Goal: Task Accomplishment & Management: Use online tool/utility

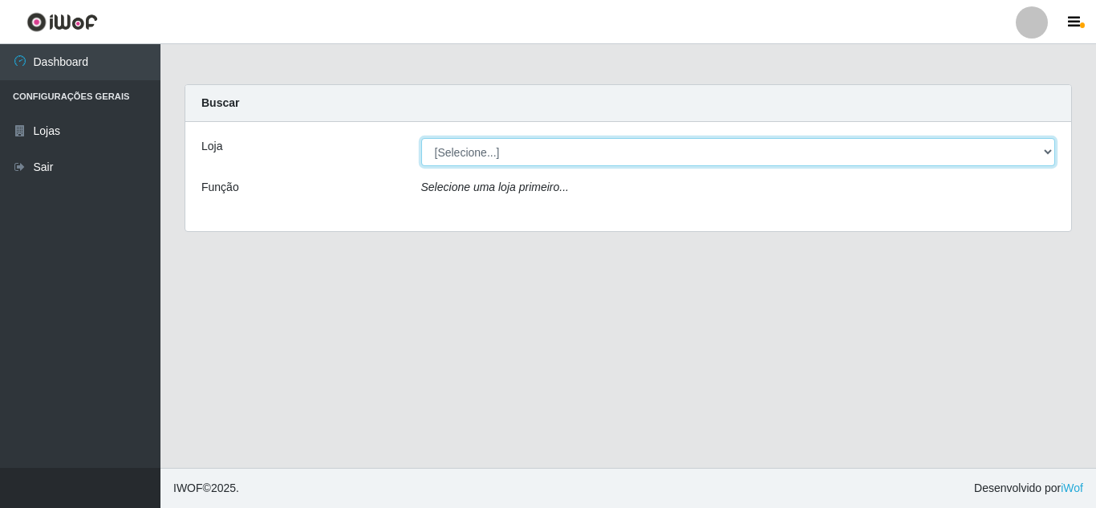
click at [471, 153] on select "[Selecione...] Extrabom - Loja 01 Centro de Distribuição" at bounding box center [738, 152] width 634 height 28
select select "435"
click at [421, 138] on select "[Selecione...] Extrabom - Loja 01 Centro de Distribuição" at bounding box center [738, 152] width 634 height 28
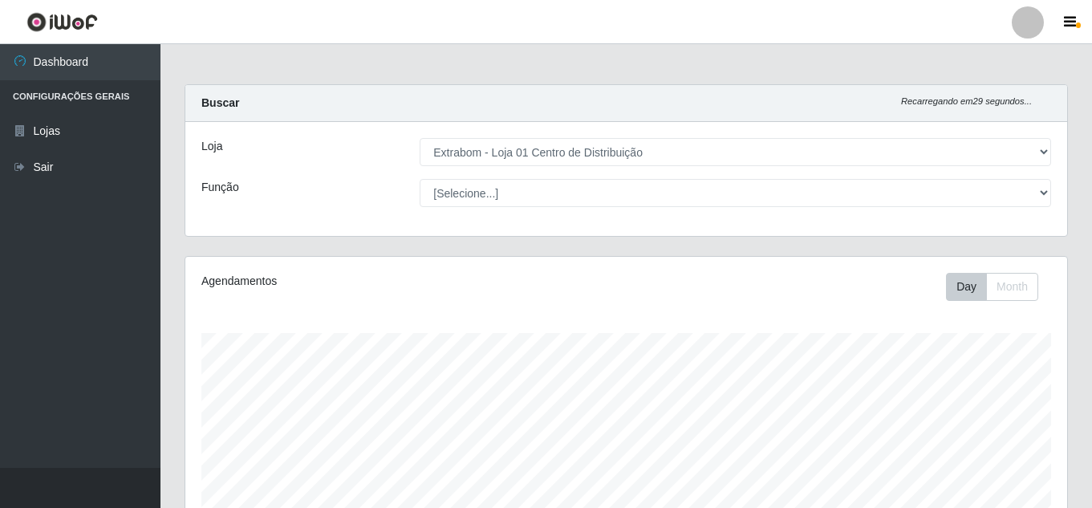
scroll to position [333, 881]
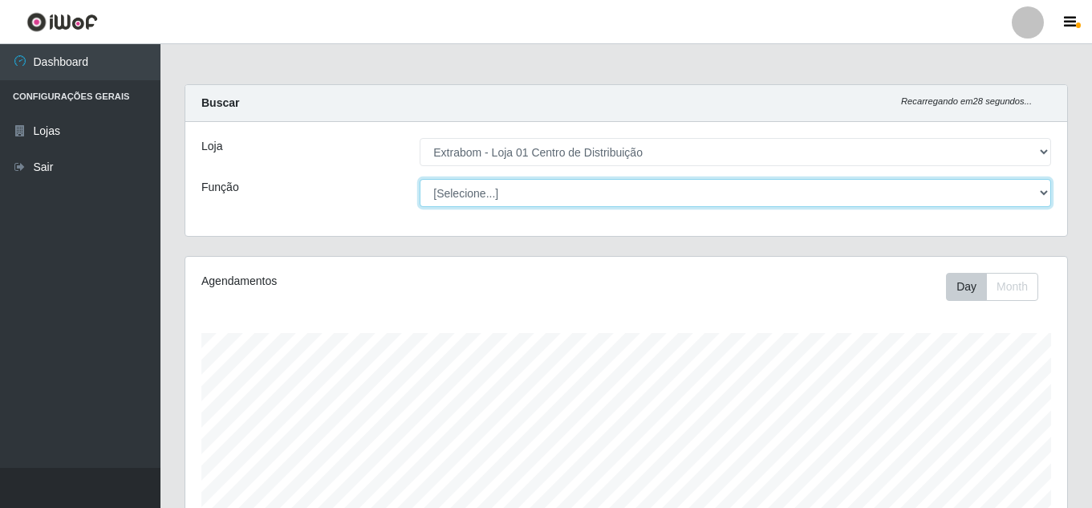
click at [485, 193] on select "[Selecione...] Carregador e Descarregador de Caminhão Carregador e Descarregado…" at bounding box center [734, 193] width 631 height 28
click at [419, 179] on select "[Selecione...] Carregador e Descarregador de Caminhão Carregador e Descarregado…" at bounding box center [734, 193] width 631 height 28
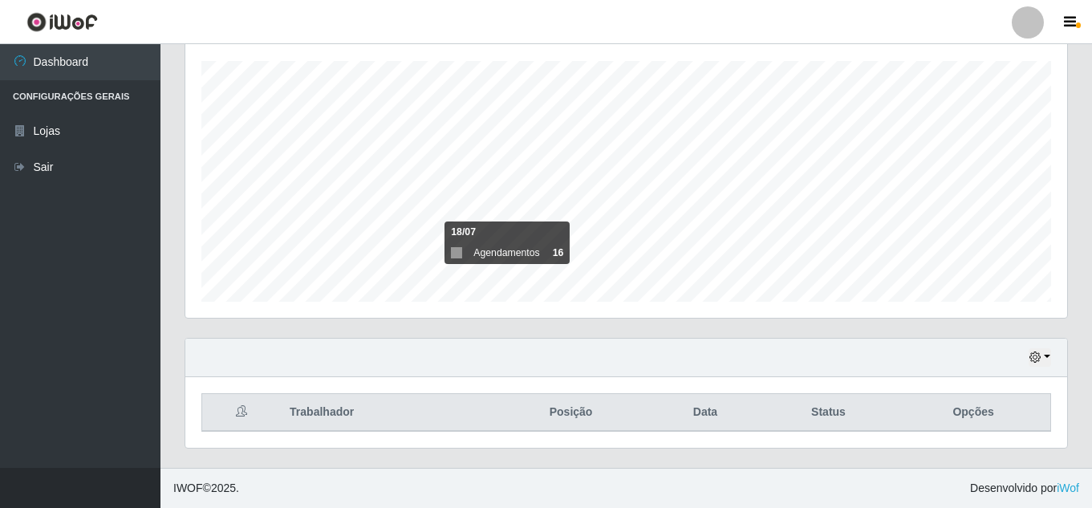
scroll to position [0, 0]
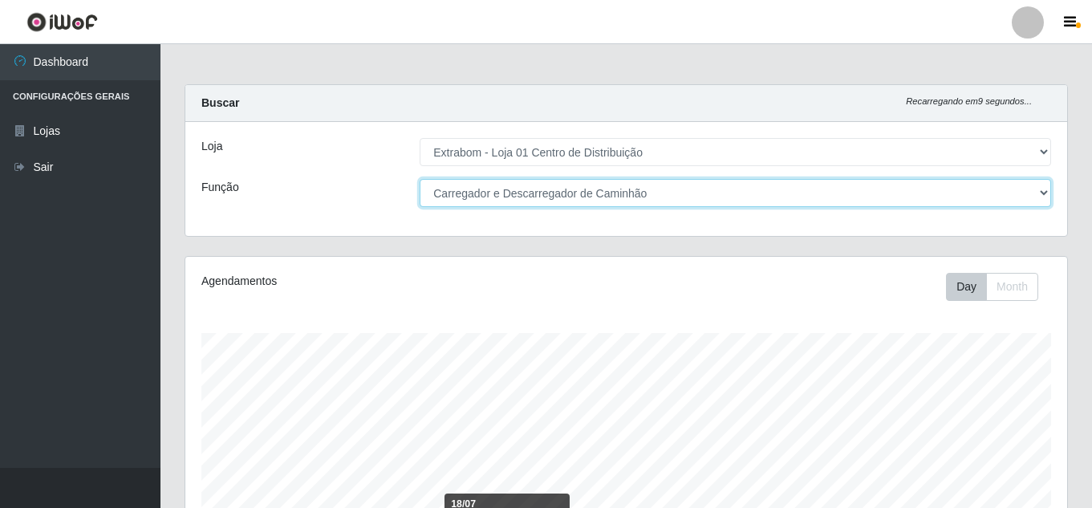
click at [513, 186] on select "[Selecione...] Carregador e Descarregador de Caminhão Carregador e Descarregado…" at bounding box center [734, 193] width 631 height 28
select select "138"
click at [419, 179] on select "[Selecione...] Carregador e Descarregador de Caminhão Carregador e Descarregado…" at bounding box center [734, 193] width 631 height 28
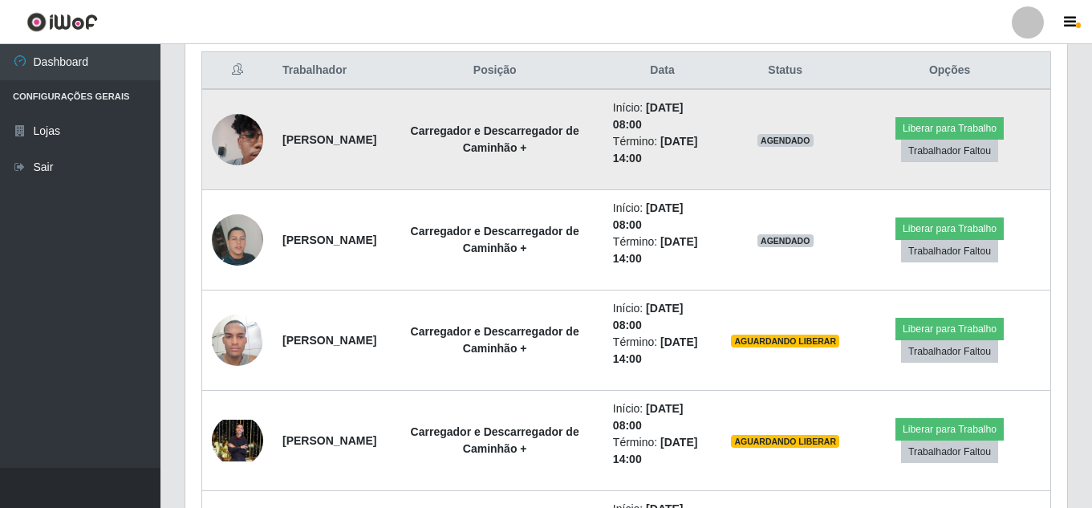
scroll to position [642, 0]
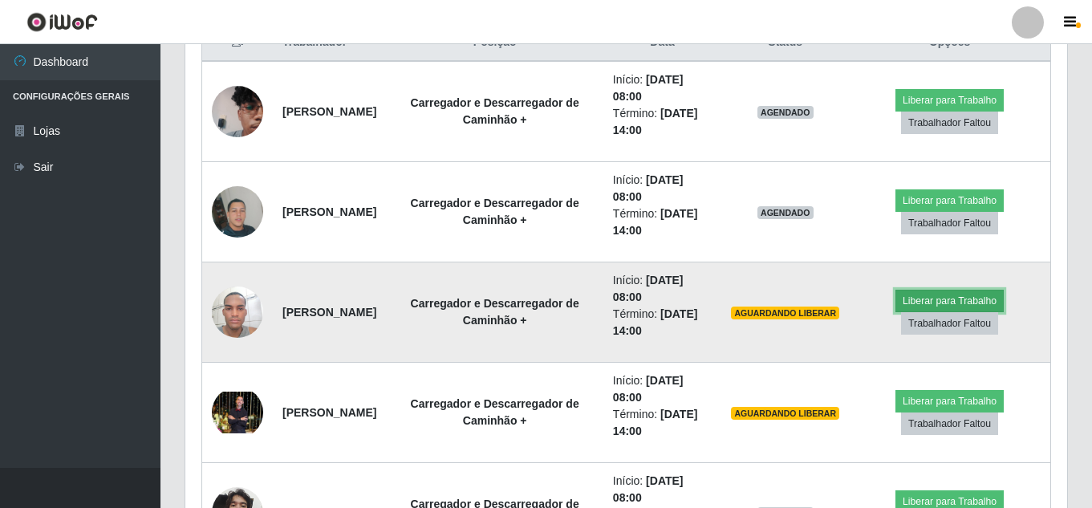
click at [978, 298] on button "Liberar para Trabalho" at bounding box center [949, 301] width 108 height 22
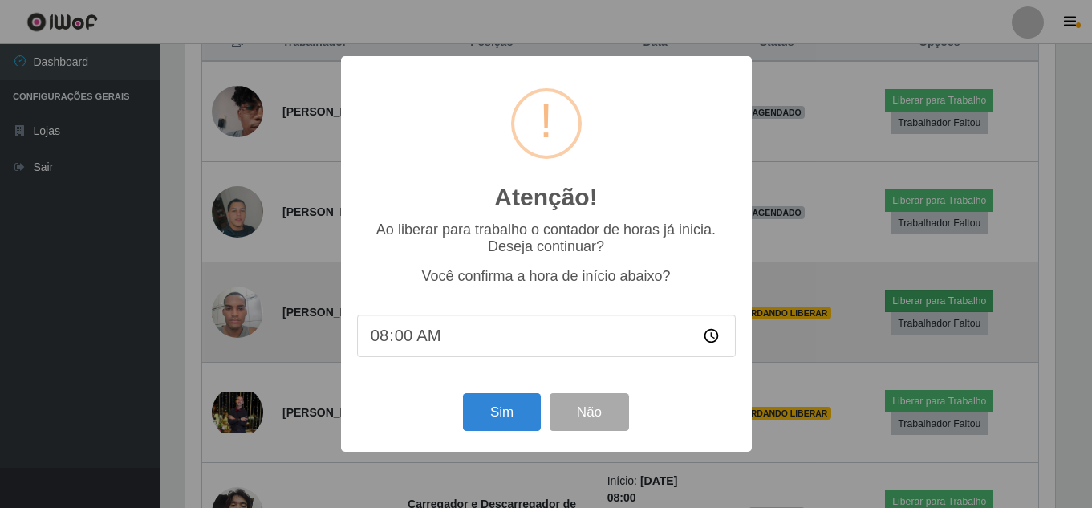
scroll to position [333, 873]
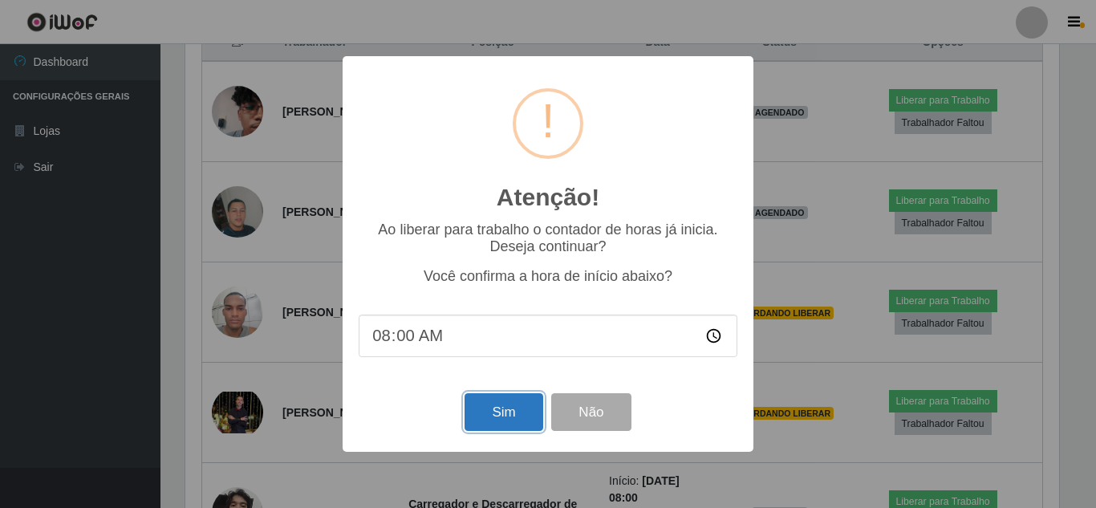
click at [481, 413] on button "Sim" at bounding box center [503, 412] width 78 height 38
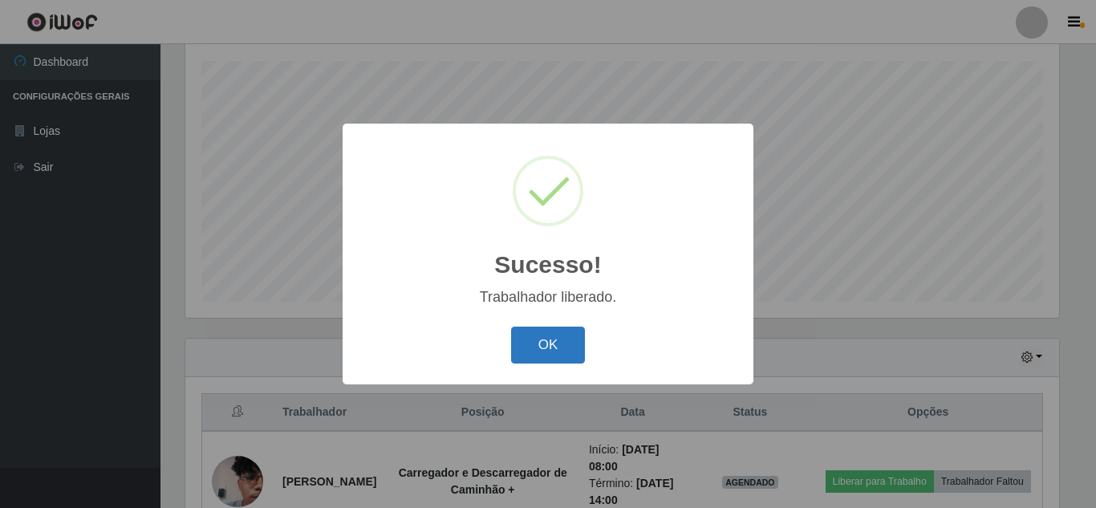
click at [552, 357] on button "OK" at bounding box center [548, 345] width 75 height 38
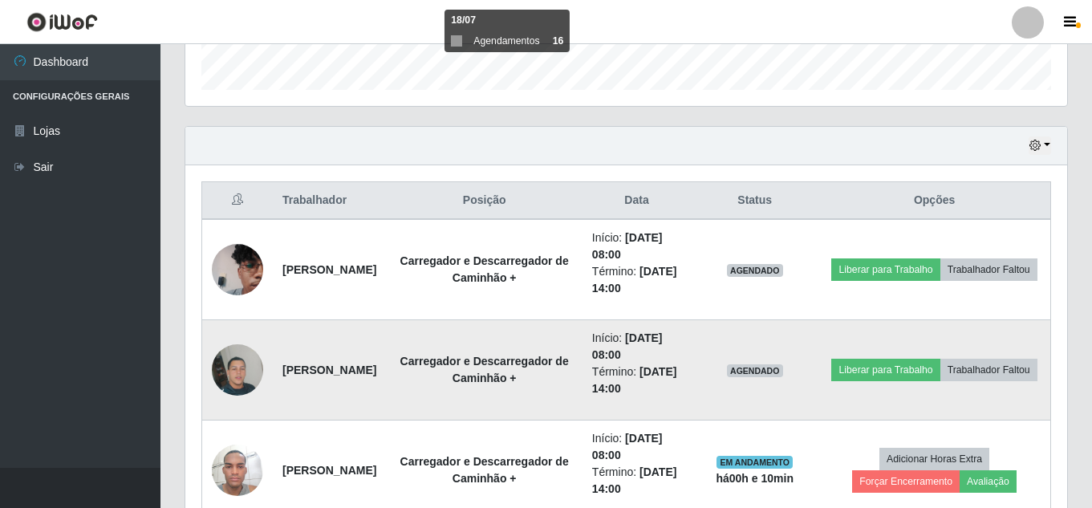
scroll to position [513, 0]
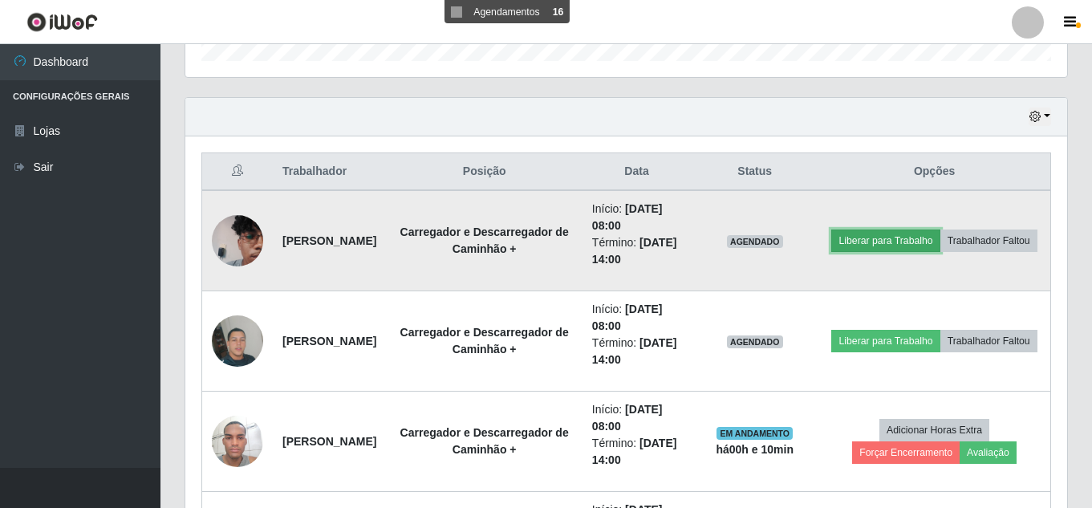
click at [939, 229] on button "Liberar para Trabalho" at bounding box center [885, 240] width 108 height 22
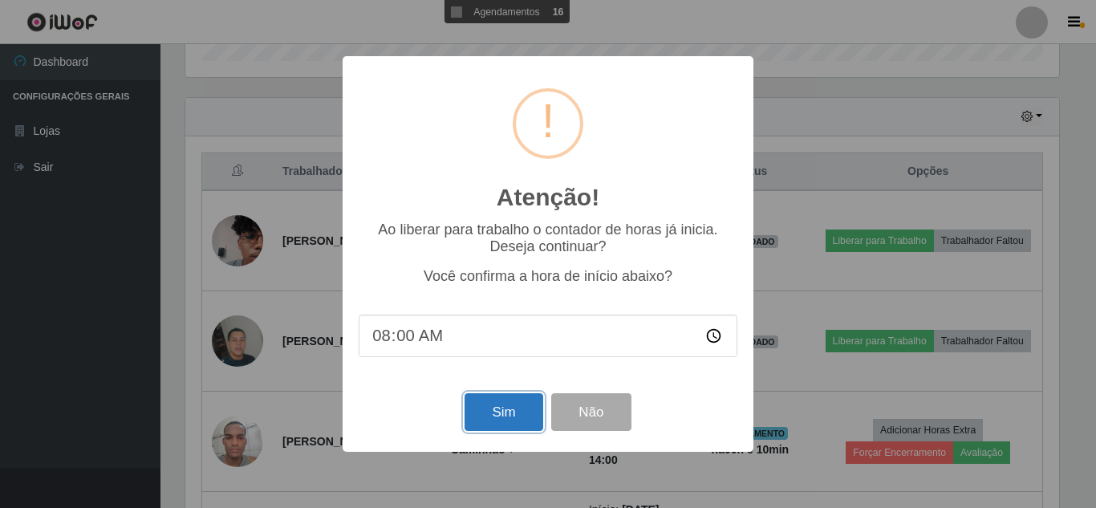
click at [492, 421] on button "Sim" at bounding box center [503, 412] width 78 height 38
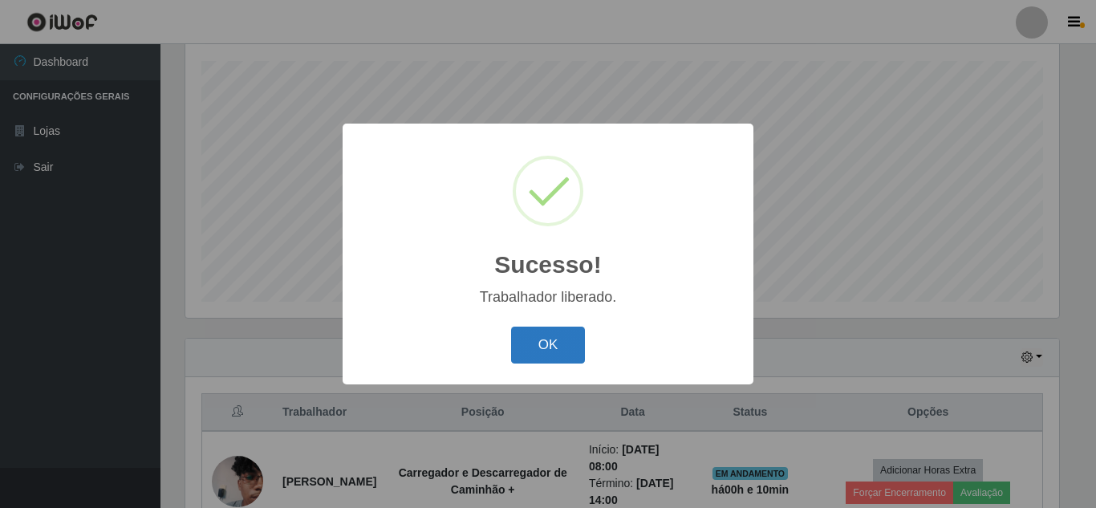
click at [559, 343] on button "OK" at bounding box center [548, 345] width 75 height 38
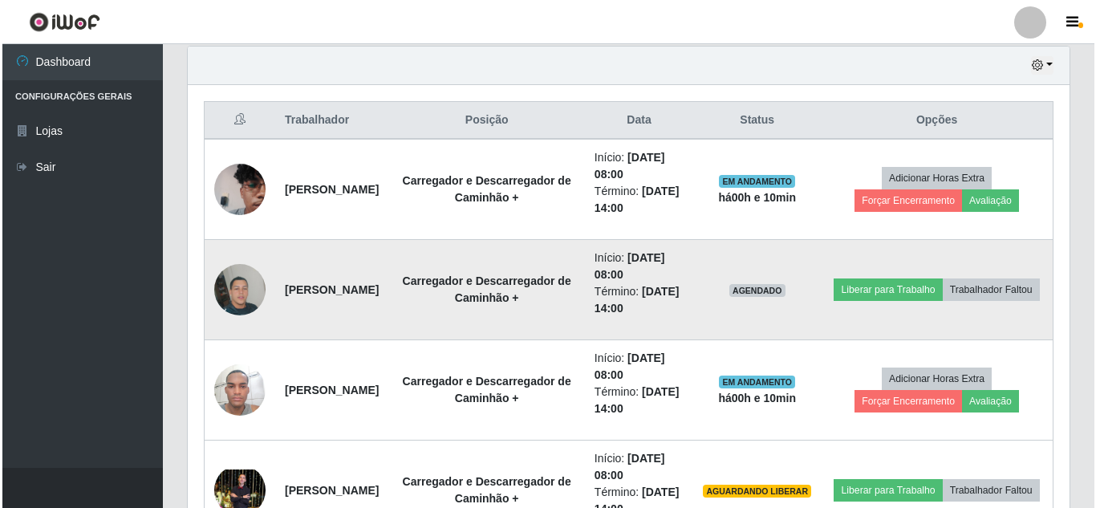
scroll to position [593, 0]
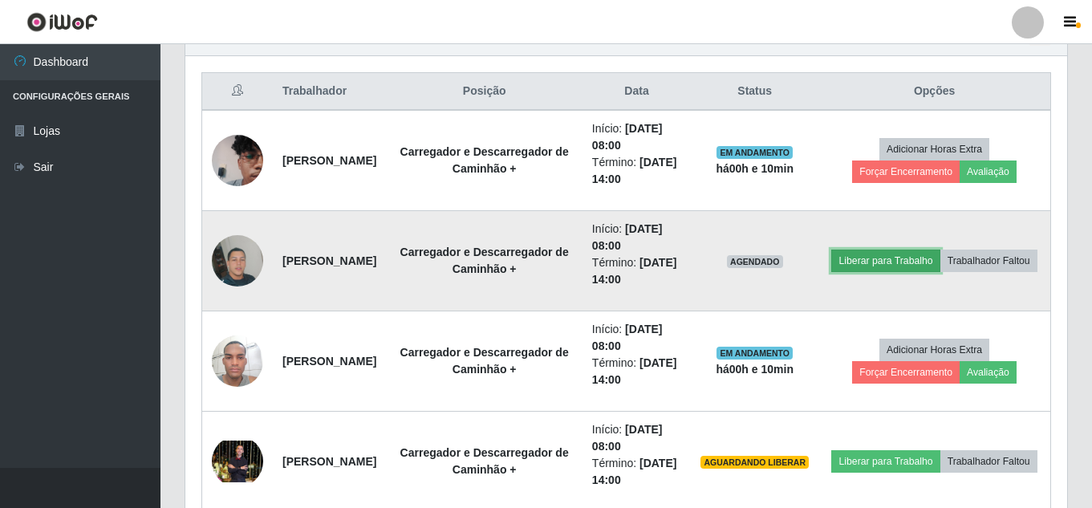
click at [939, 249] on button "Liberar para Trabalho" at bounding box center [885, 260] width 108 height 22
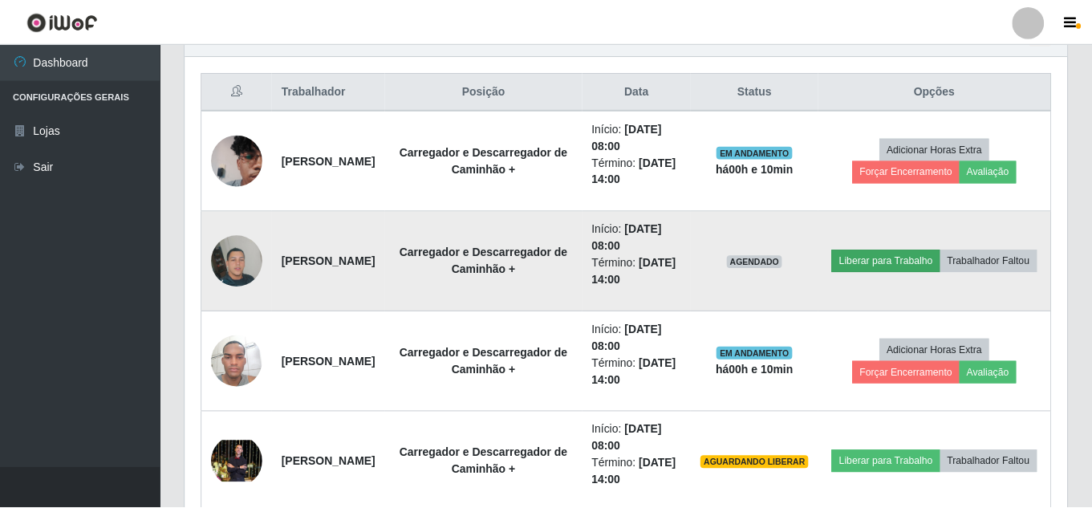
scroll to position [0, 0]
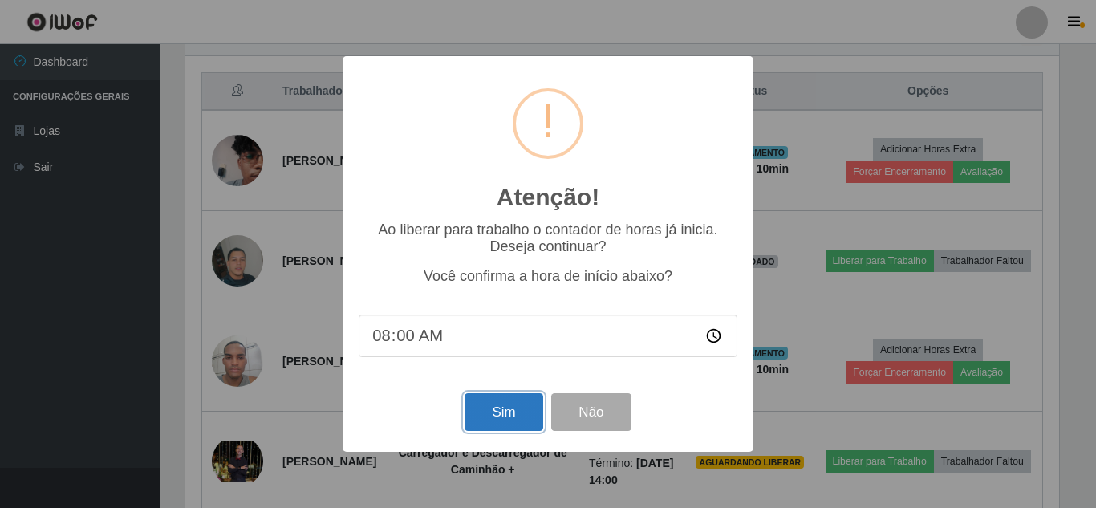
click at [508, 418] on button "Sim" at bounding box center [503, 412] width 78 height 38
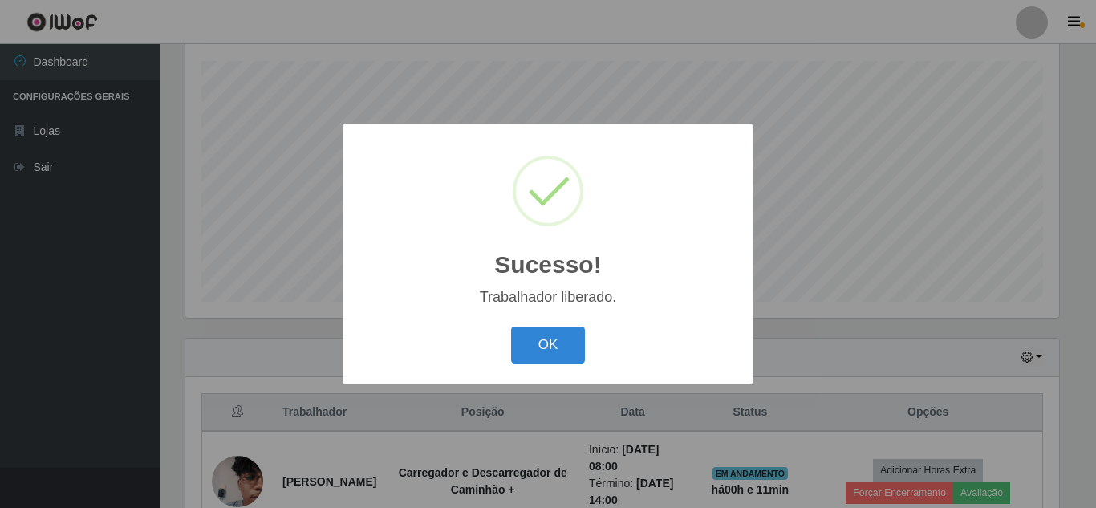
drag, startPoint x: 524, startPoint y: 338, endPoint x: 590, endPoint y: 346, distance: 66.2
click at [524, 339] on button "OK" at bounding box center [548, 345] width 75 height 38
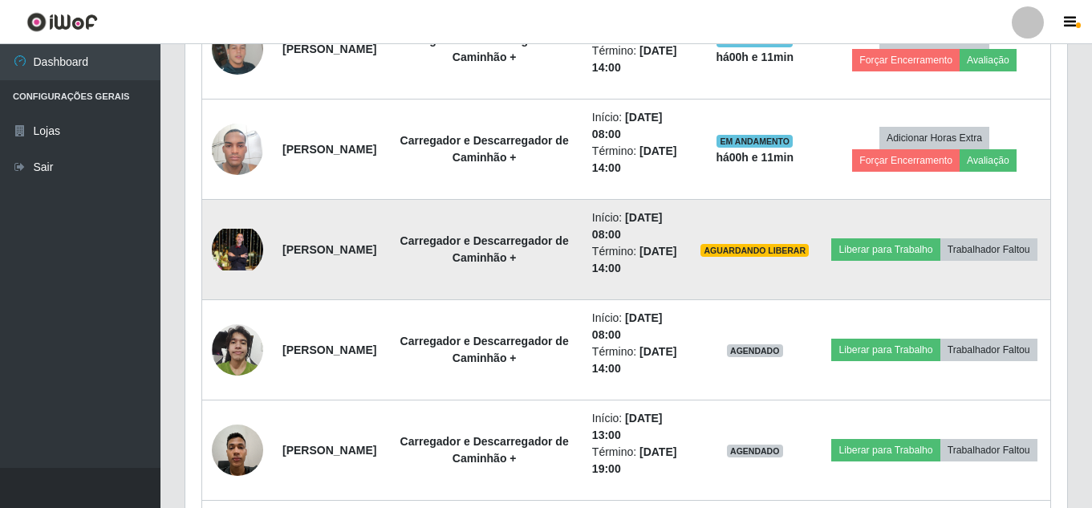
scroll to position [833, 0]
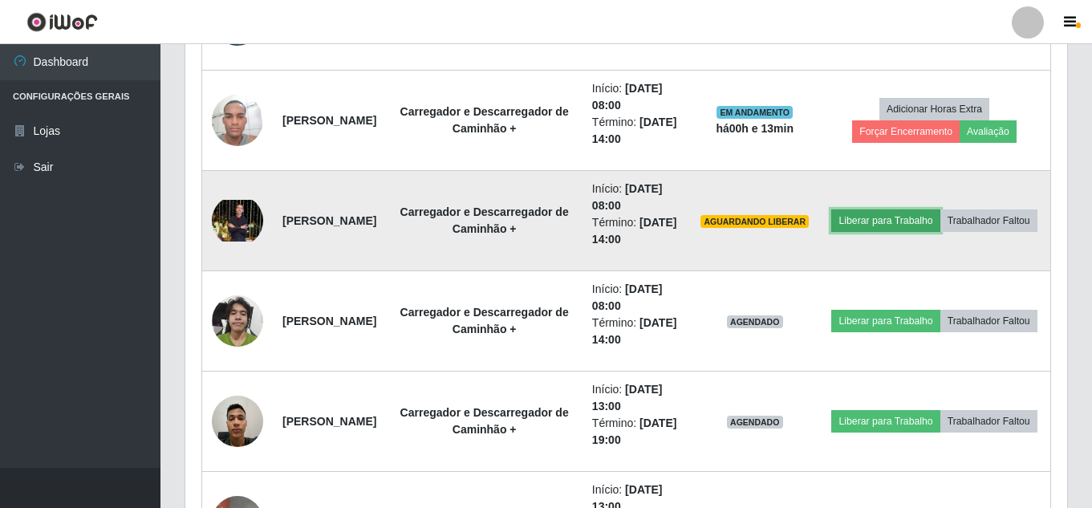
click at [925, 209] on button "Liberar para Trabalho" at bounding box center [885, 220] width 108 height 22
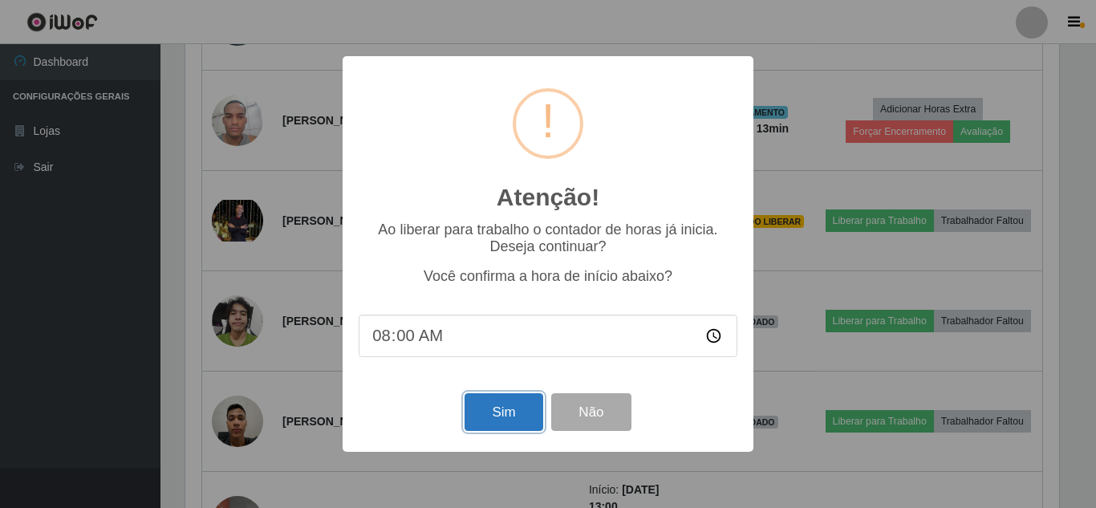
click at [503, 423] on button "Sim" at bounding box center [503, 412] width 78 height 38
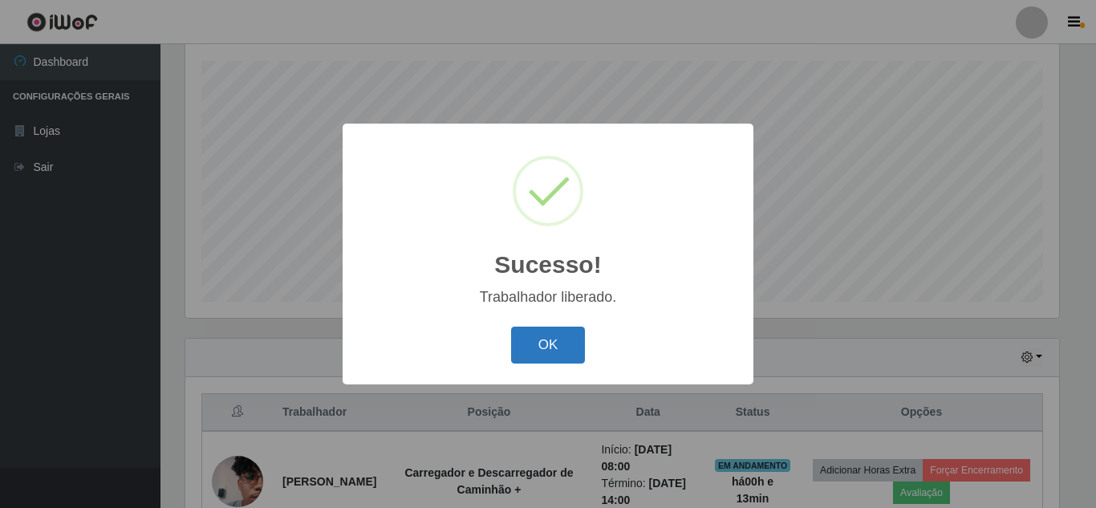
click at [571, 346] on button "OK" at bounding box center [548, 345] width 75 height 38
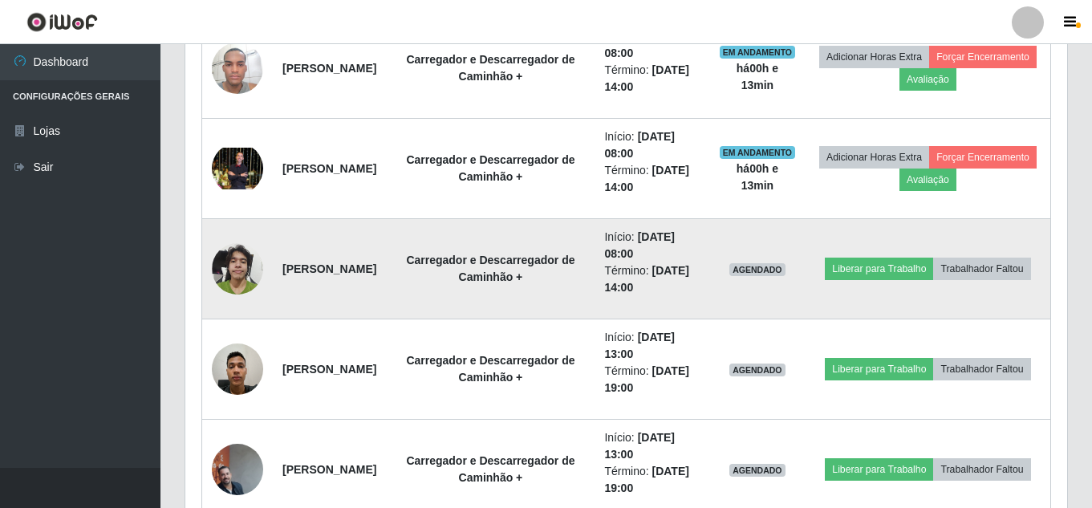
scroll to position [914, 0]
